Goal: Information Seeking & Learning: Learn about a topic

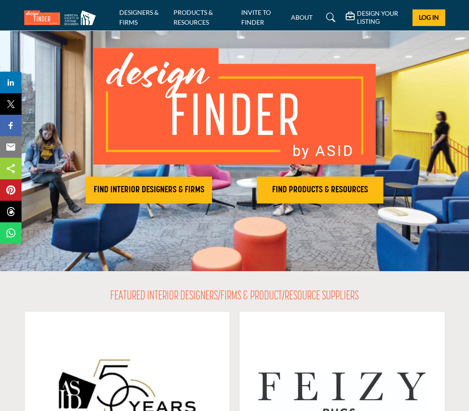
scroll to position [51, 0]
click at [177, 191] on h2 "FIND INTERIOR DESIGNERS & FIRMS" at bounding box center [148, 190] width 121 height 11
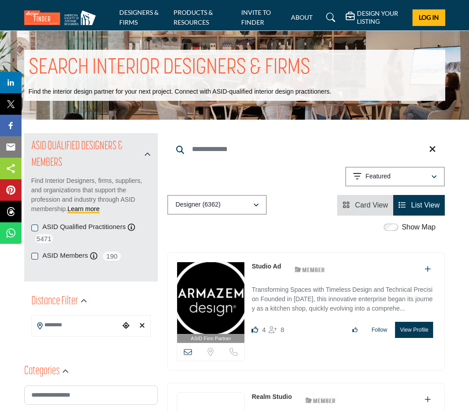
click at [171, 148] on input "Search Keyword" at bounding box center [305, 150] width 277 height 22
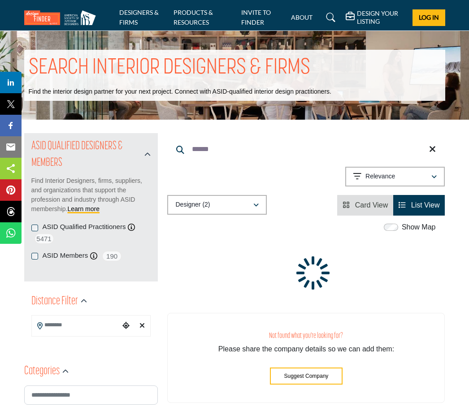
type input "******"
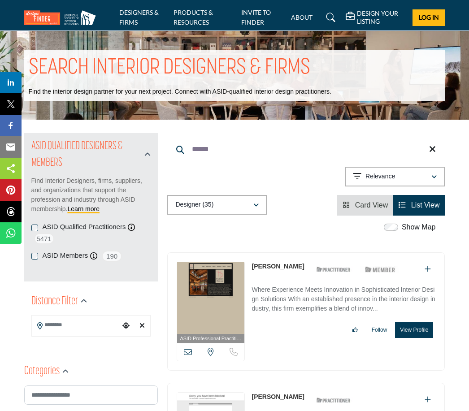
click at [334, 18] on icon at bounding box center [330, 17] width 9 height 9
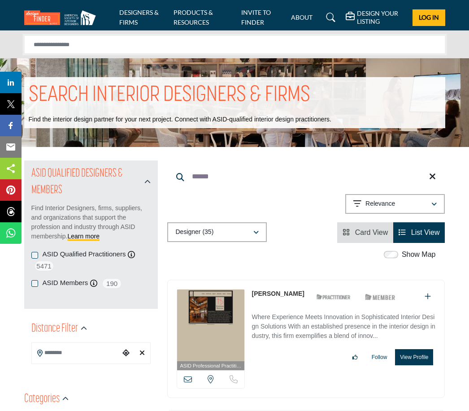
click at [329, 51] on input "Search Solutions" at bounding box center [234, 44] width 421 height 18
type input "******"
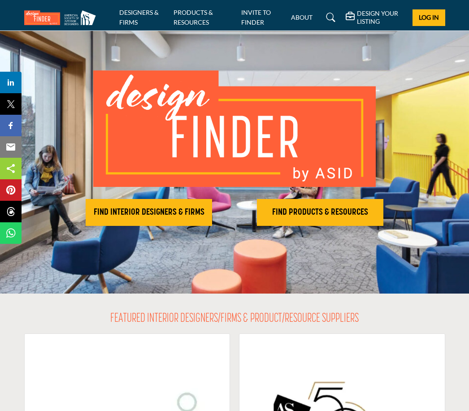
scroll to position [29, 0]
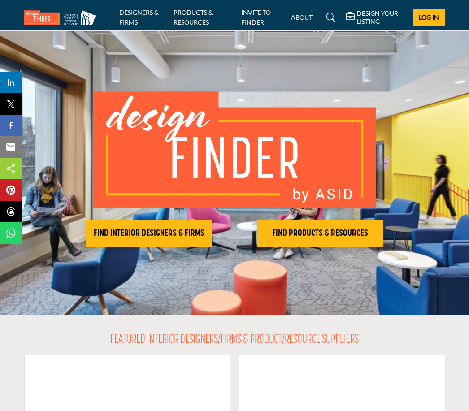
scroll to position [6, 0]
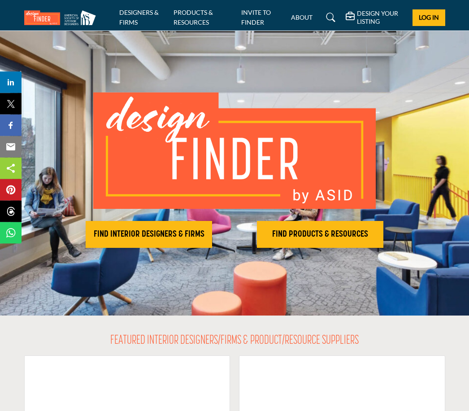
click at [186, 233] on h2 "FIND INTERIOR DESIGNERS & FIRMS" at bounding box center [148, 235] width 121 height 11
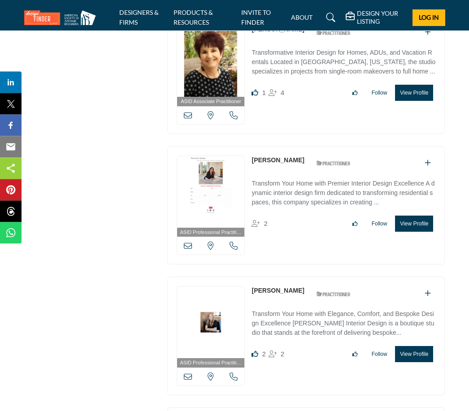
scroll to position [1936, 0]
click at [416, 215] on button "View Profile" at bounding box center [414, 223] width 38 height 16
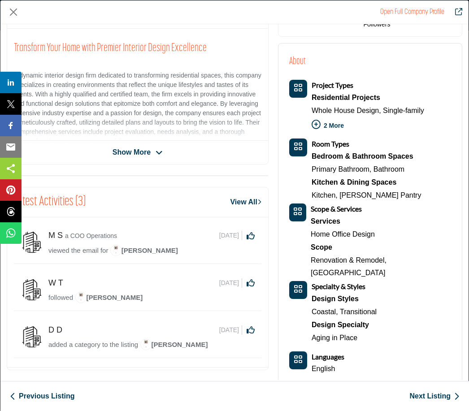
scroll to position [4, 0]
click at [359, 232] on link "Home Office Design" at bounding box center [343, 234] width 64 height 8
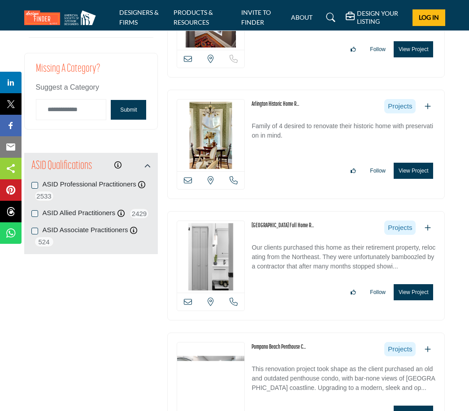
scroll to position [949, 0]
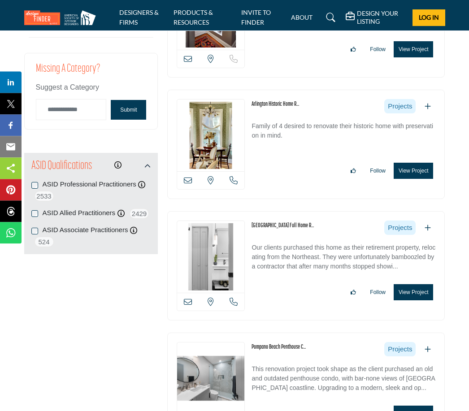
click at [228, 141] on img at bounding box center [210, 136] width 67 height 72
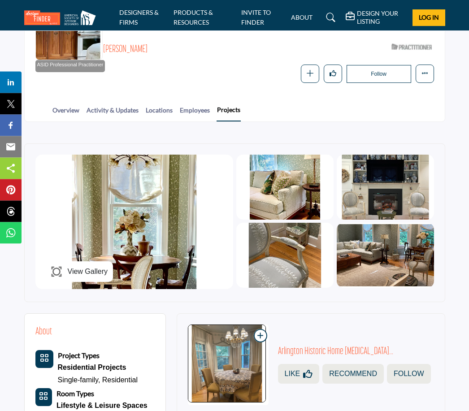
scroll to position [117, 0]
click at [87, 273] on span "View Gallery" at bounding box center [88, 271] width 40 height 11
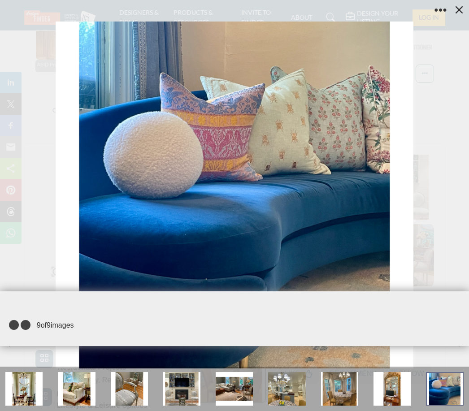
click at [459, 13] on icon at bounding box center [458, 9] width 13 height 13
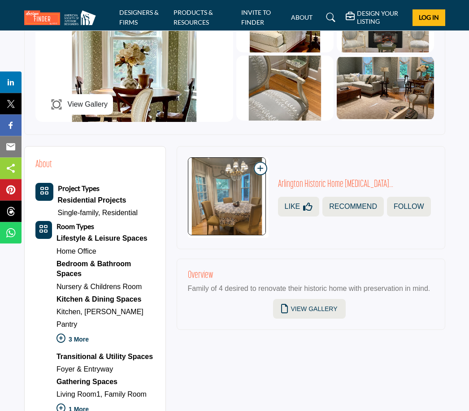
scroll to position [285, 0]
click at [134, 283] on link "Nursery & Childrens Room" at bounding box center [98, 287] width 85 height 8
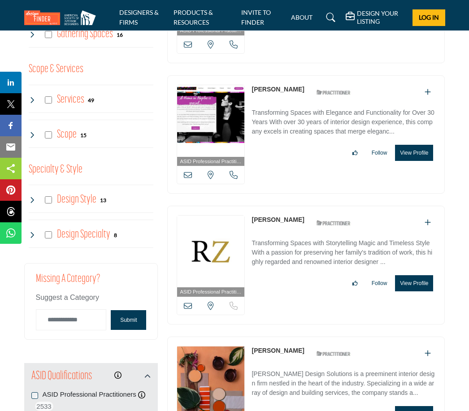
scroll to position [739, 0]
